Goal: Information Seeking & Learning: Learn about a topic

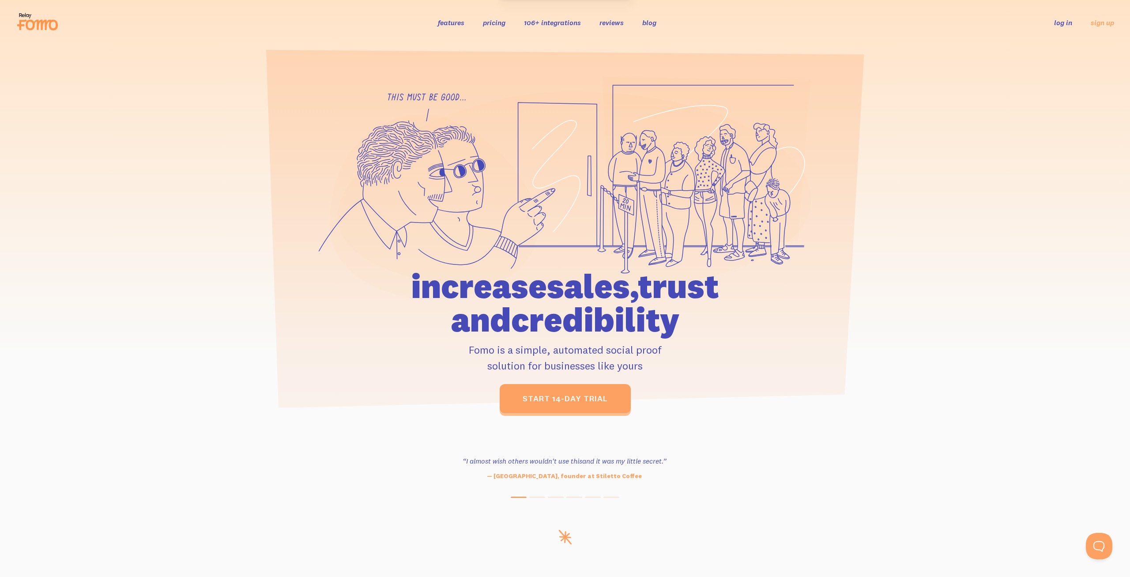
click at [910, 416] on section at bounding box center [565, 231] width 1130 height 373
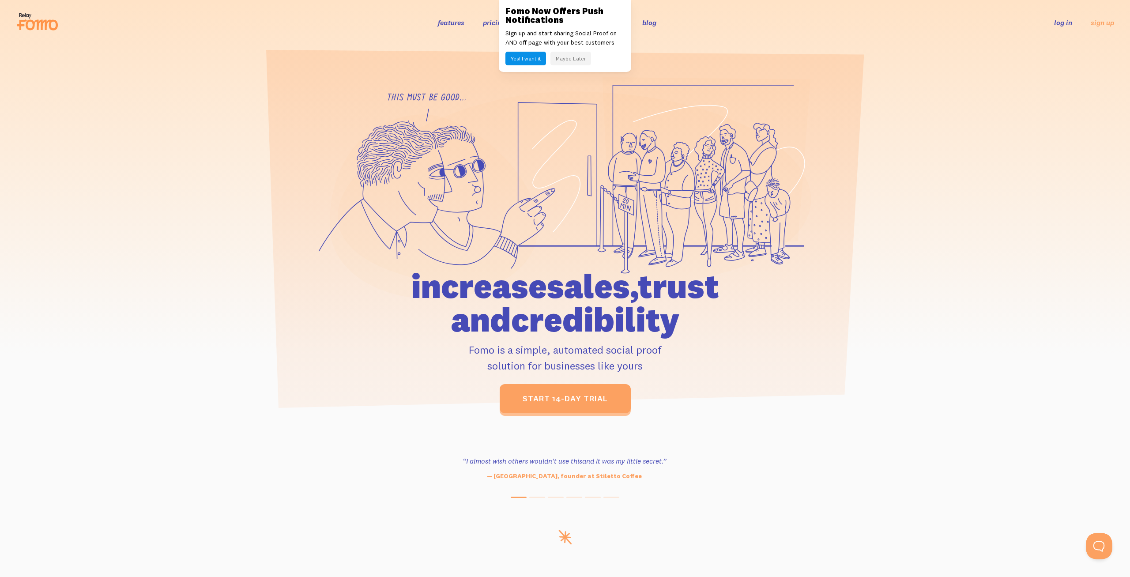
click at [392, 49] on section at bounding box center [565, 231] width 1130 height 373
click at [571, 58] on button "Maybe Later" at bounding box center [570, 59] width 41 height 14
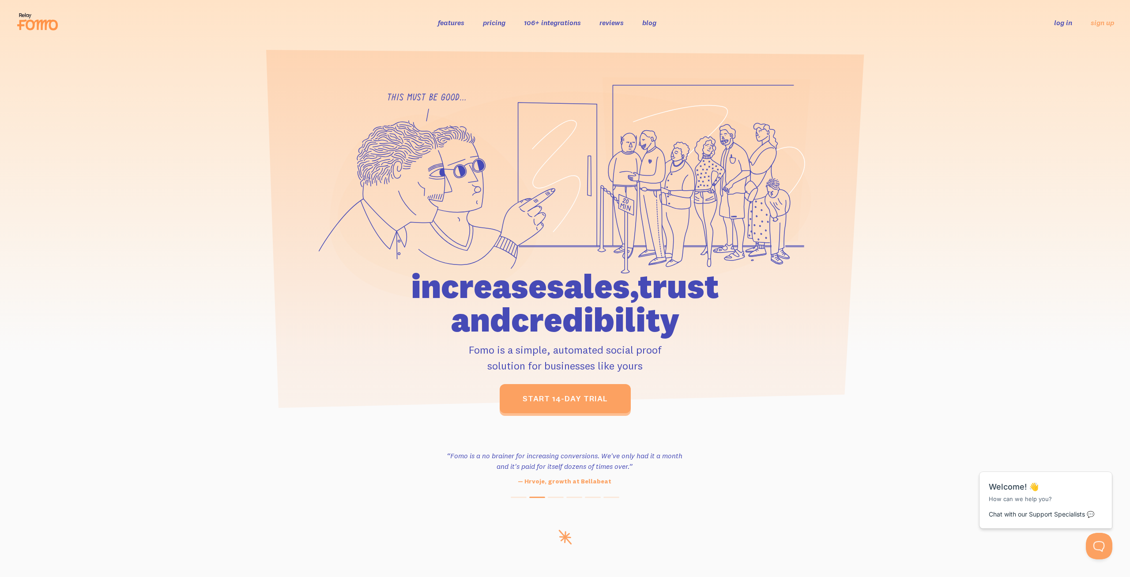
click at [533, 23] on link "106+ integrations" at bounding box center [552, 22] width 57 height 9
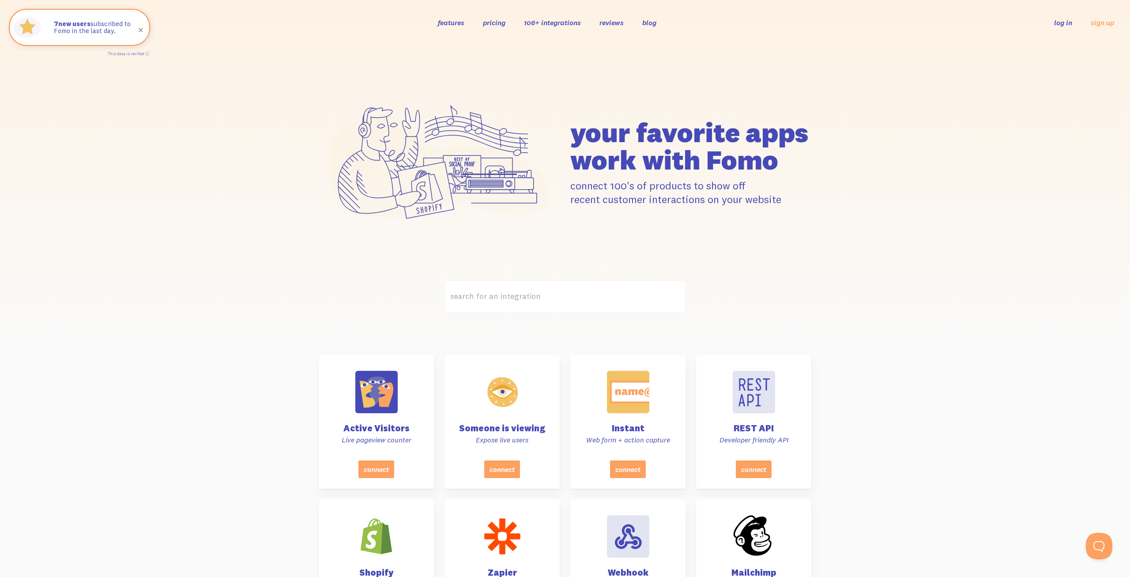
click at [492, 26] on link "pricing" at bounding box center [494, 22] width 23 height 9
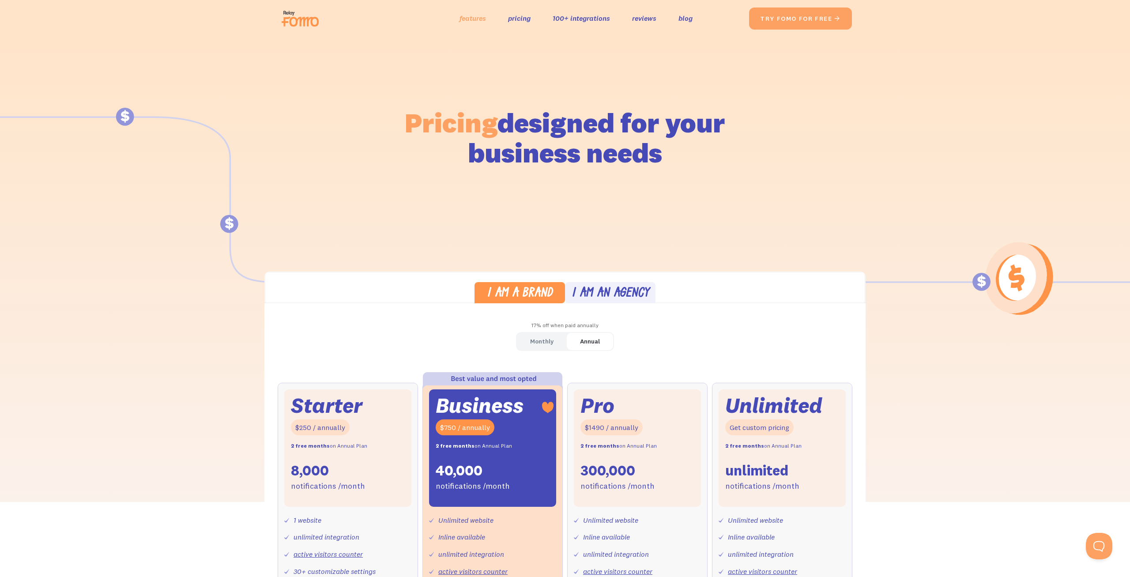
click at [459, 24] on link "features" at bounding box center [472, 18] width 26 height 13
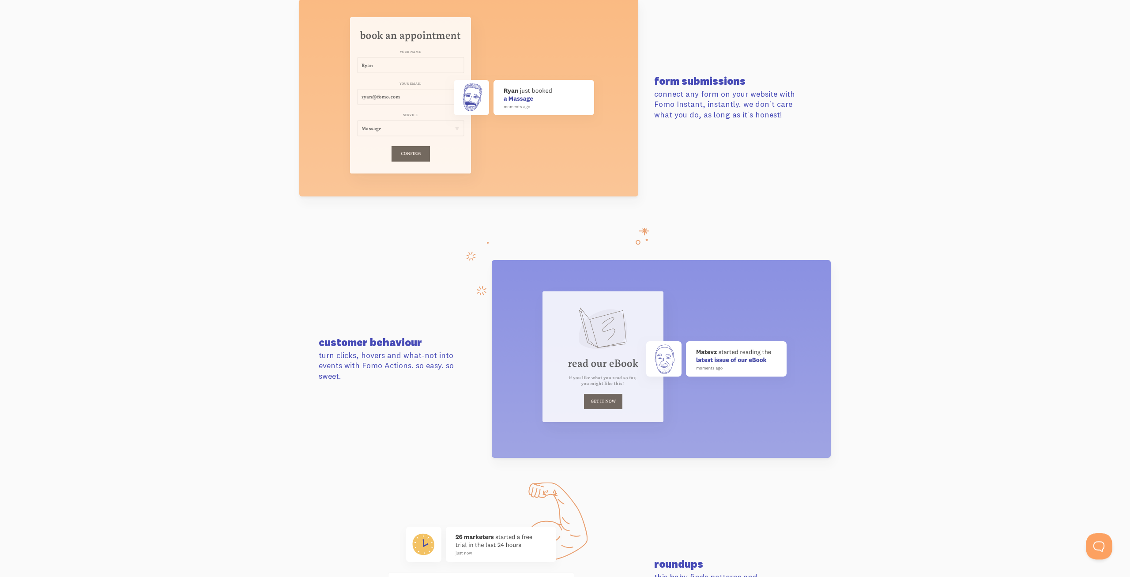
scroll to position [3061, 0]
